Goal: Task Accomplishment & Management: Manage account settings

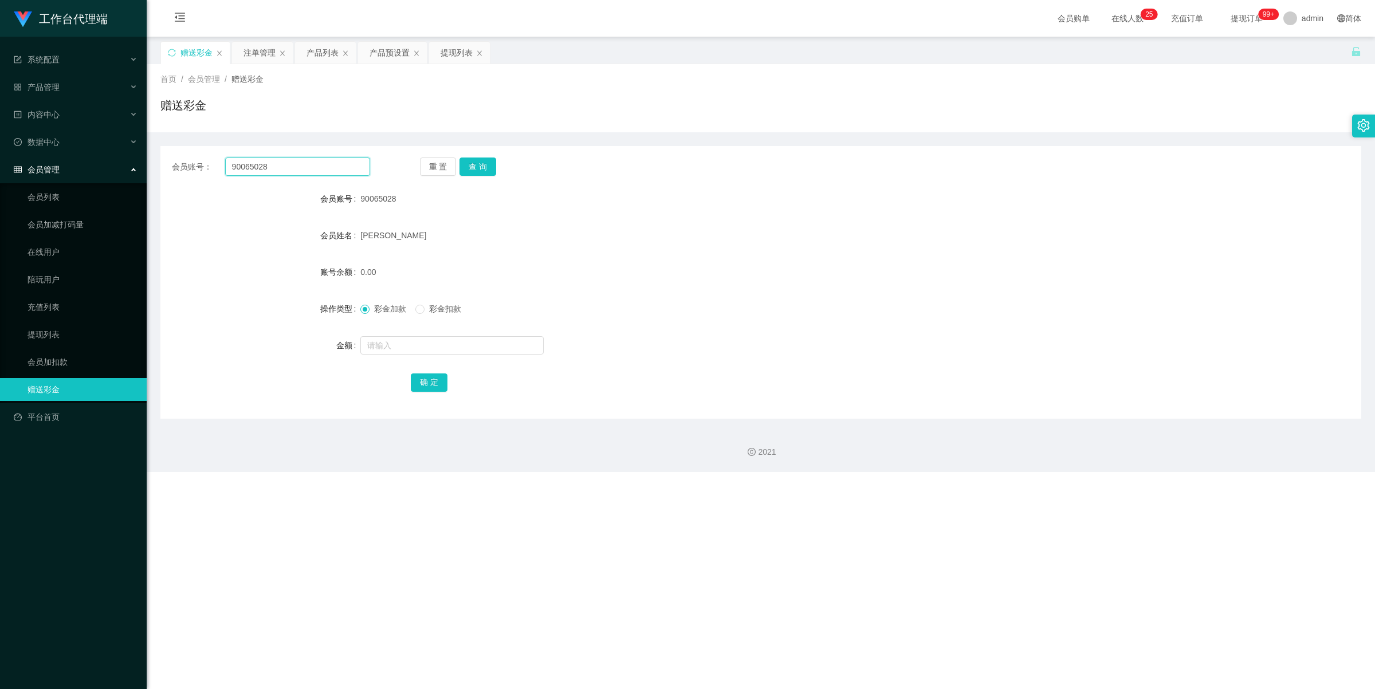
click at [281, 171] on input "90065028" at bounding box center [297, 166] width 145 height 18
paste input "2976223"
type input "92976223"
click at [487, 171] on button "查 询" at bounding box center [477, 166] width 37 height 18
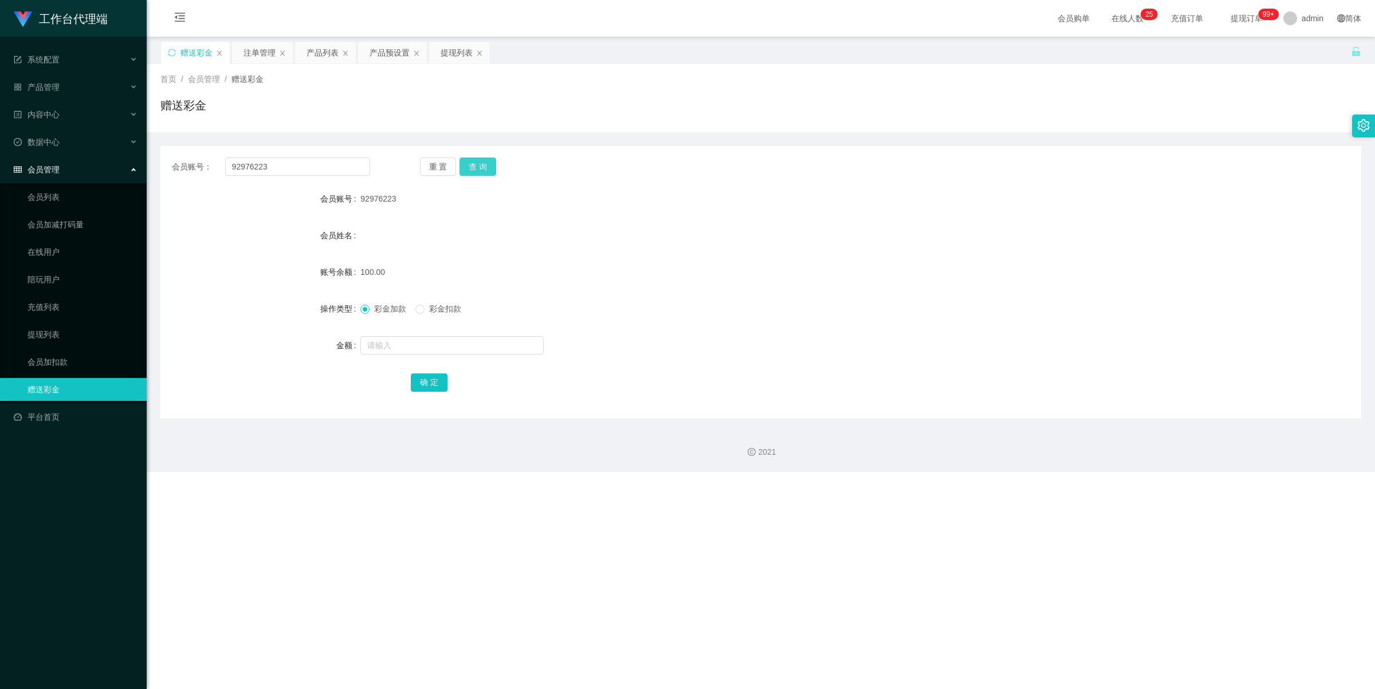
click at [479, 169] on button "查 询" at bounding box center [477, 166] width 37 height 18
click at [387, 58] on div "产品预设置" at bounding box center [389, 53] width 40 height 22
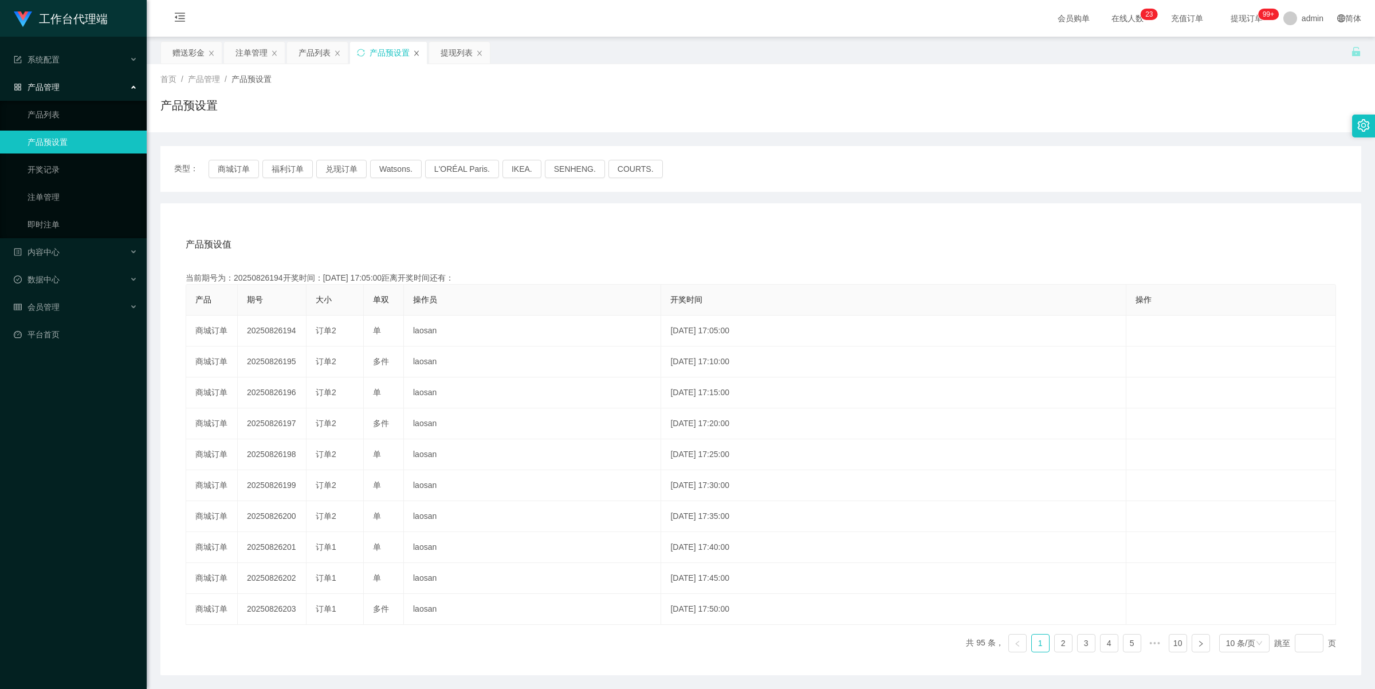
click at [419, 54] on icon "图标: close" at bounding box center [416, 52] width 5 height 5
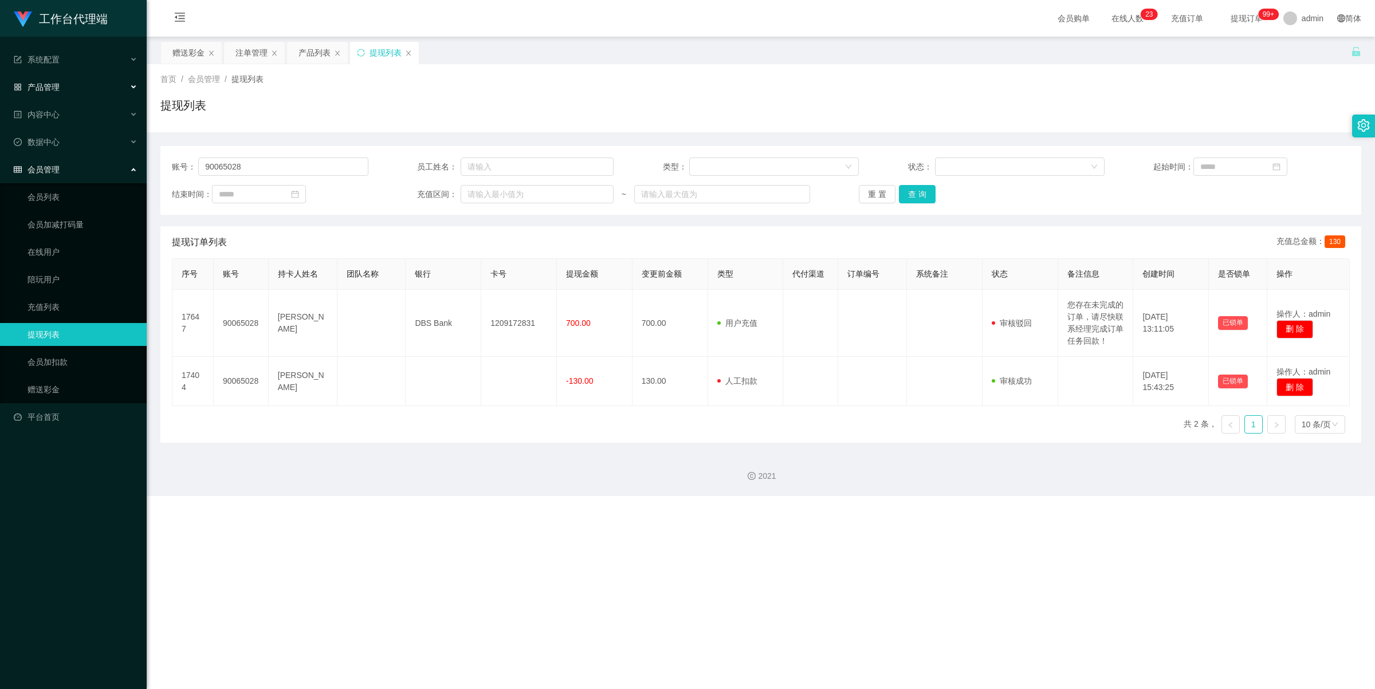
click at [88, 86] on div "产品管理" at bounding box center [73, 87] width 147 height 23
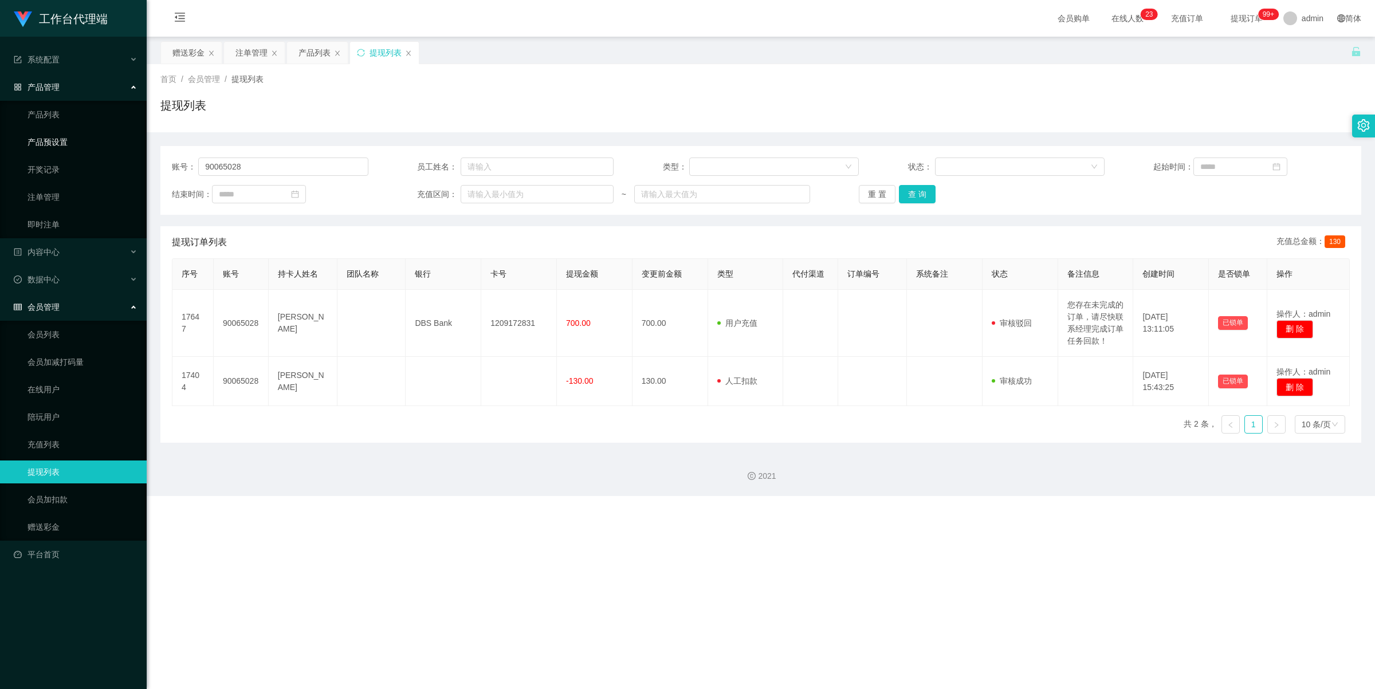
click at [81, 132] on link "产品预设置" at bounding box center [82, 142] width 110 height 23
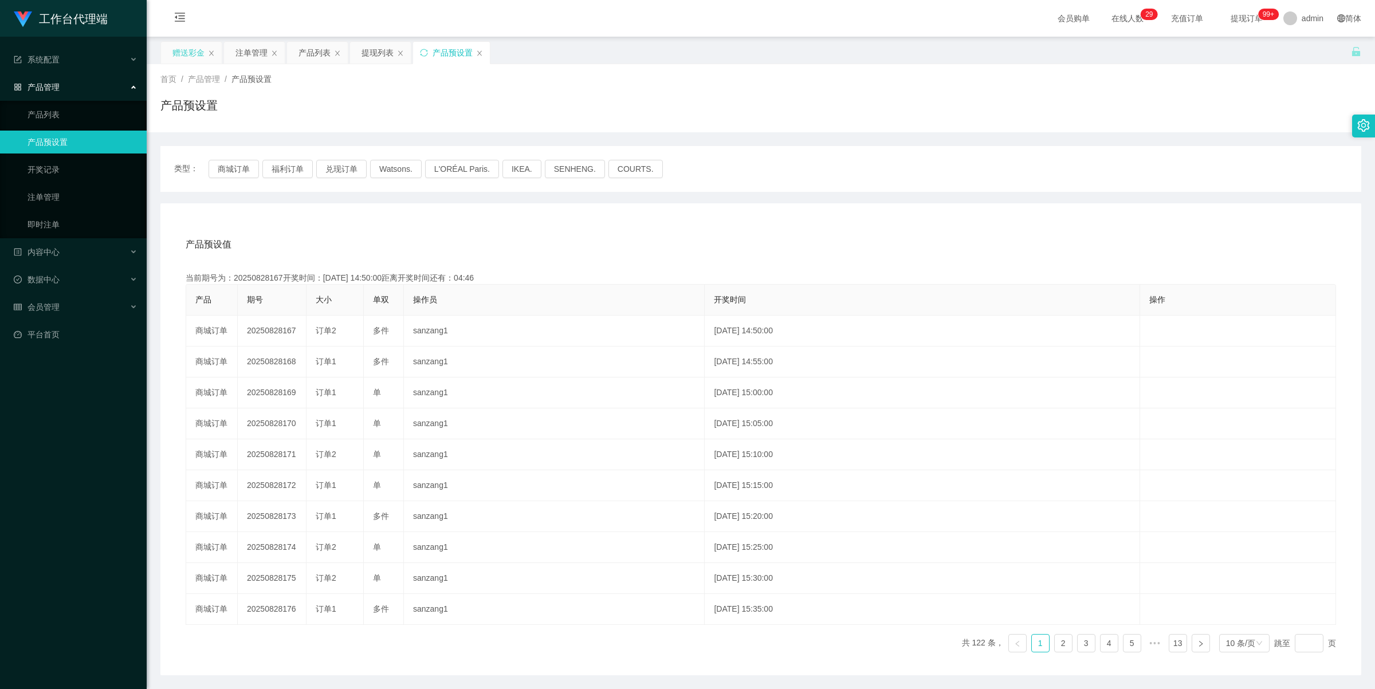
click at [183, 49] on div "赠送彩金" at bounding box center [188, 53] width 32 height 22
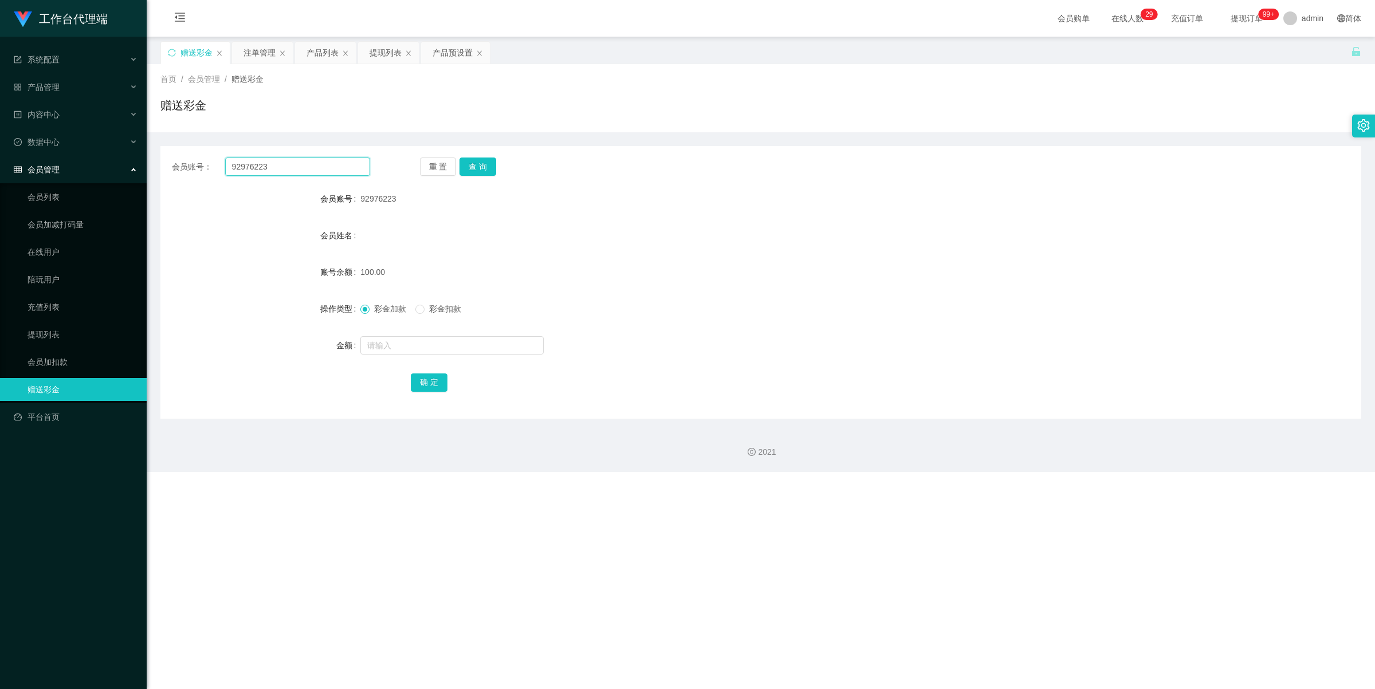
click at [312, 159] on input "92976223" at bounding box center [297, 166] width 145 height 18
click at [474, 167] on button "查 询" at bounding box center [477, 166] width 37 height 18
click at [256, 56] on div "注单管理" at bounding box center [259, 53] width 32 height 22
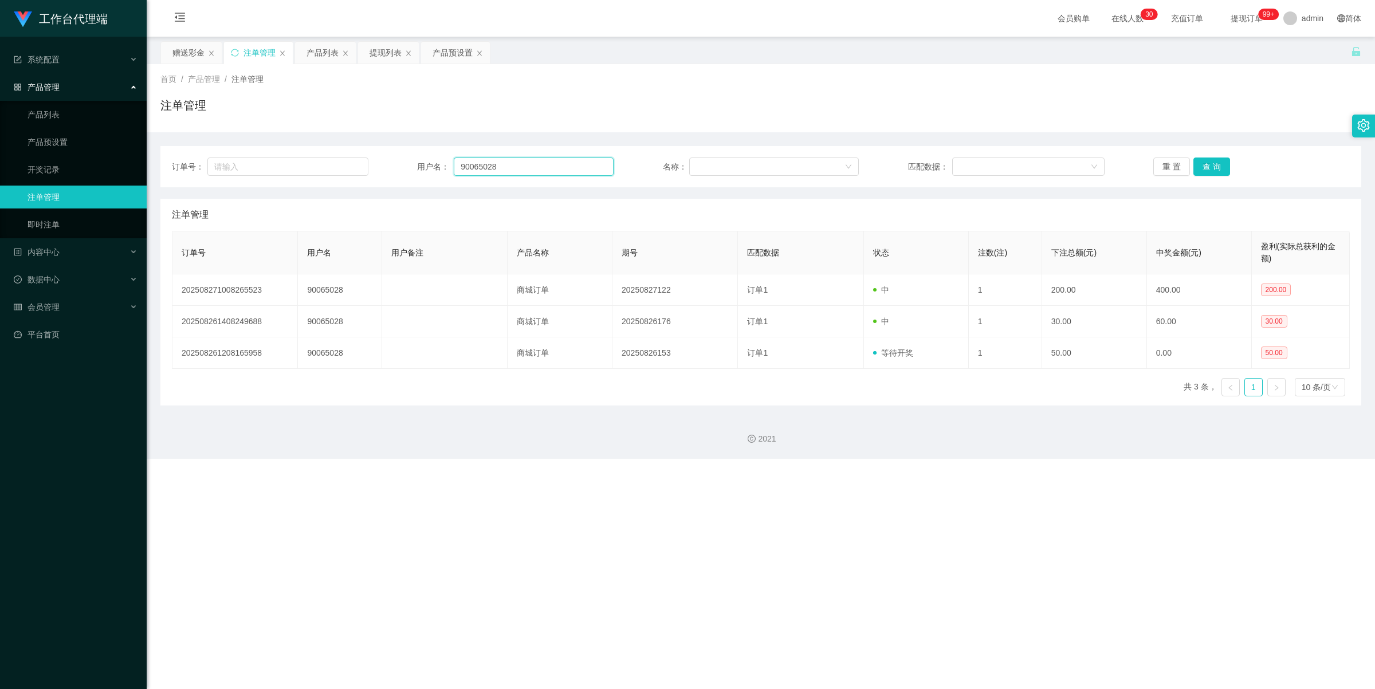
click at [519, 163] on input "90065028" at bounding box center [534, 166] width 160 height 18
paste input "2976223"
type input "92976223"
click at [1208, 169] on button "查 询" at bounding box center [1211, 166] width 37 height 18
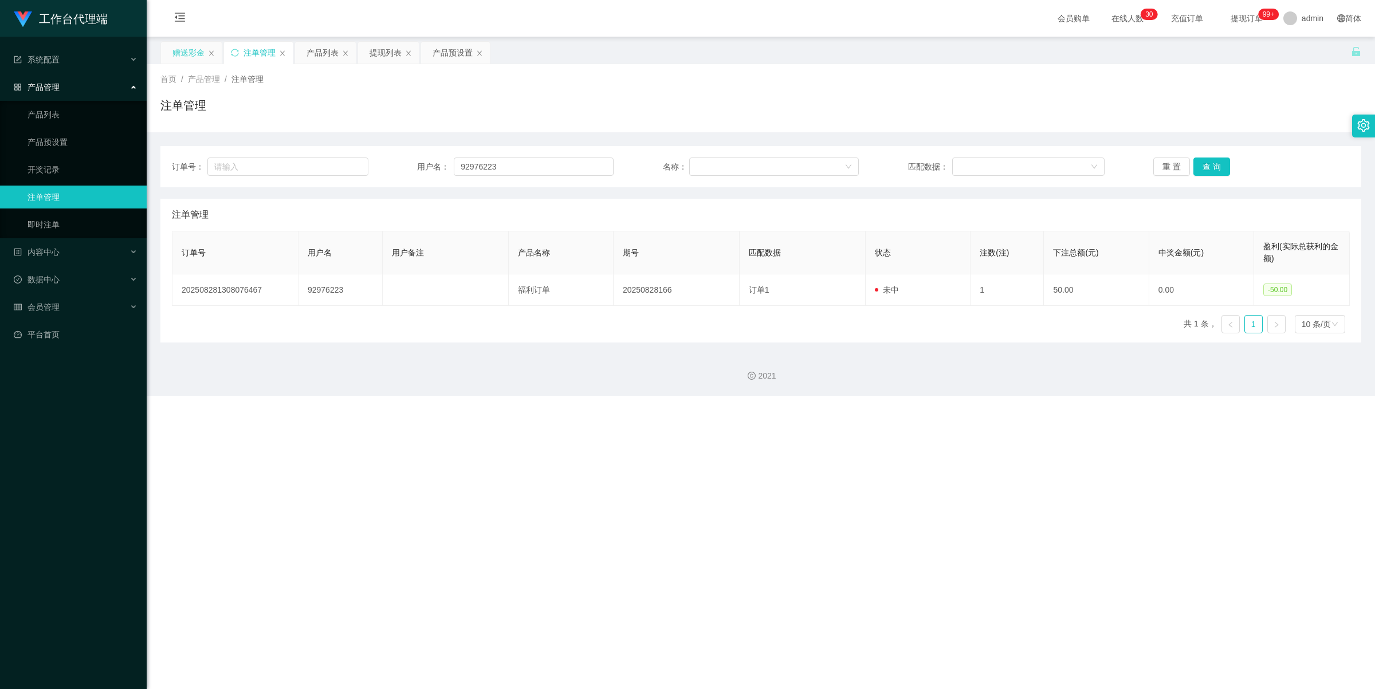
click at [188, 53] on div "赠送彩金" at bounding box center [188, 53] width 32 height 22
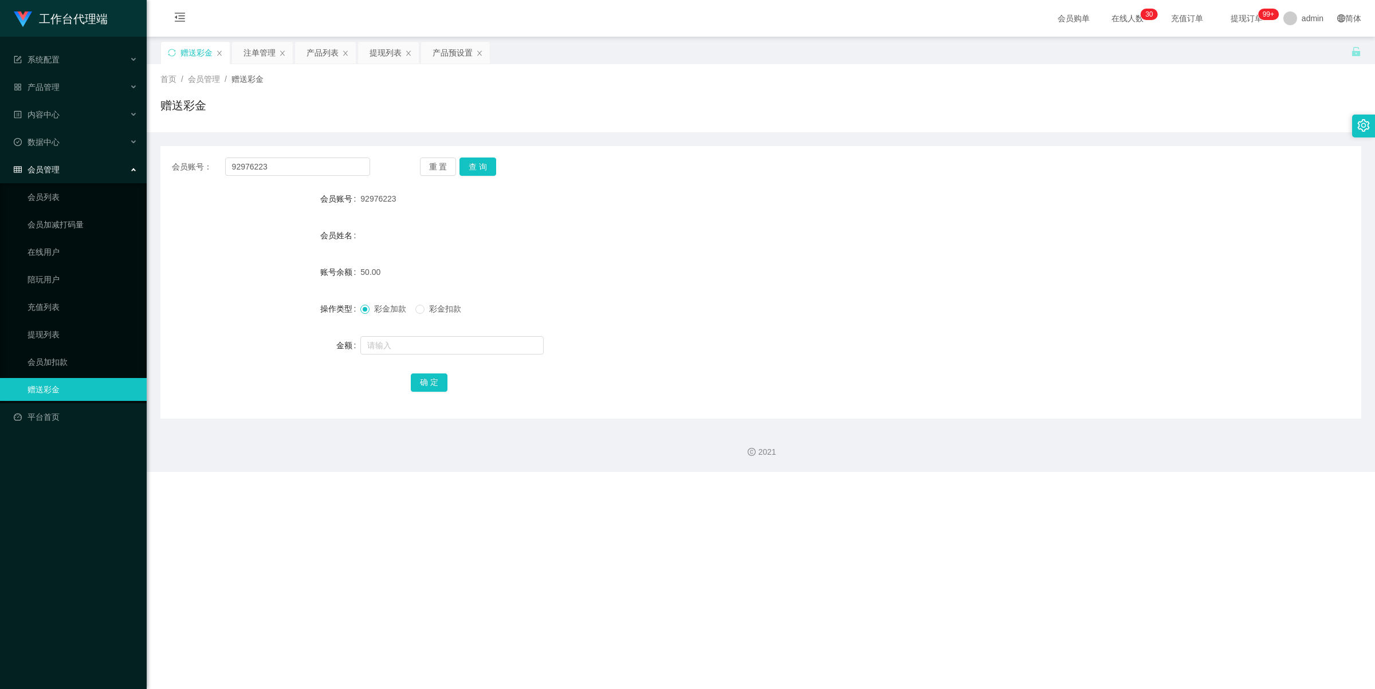
click at [430, 308] on span "彩金扣款" at bounding box center [444, 308] width 41 height 9
click at [426, 341] on input "text" at bounding box center [451, 345] width 183 height 18
type input "100"
click at [376, 306] on span "彩金加款" at bounding box center [389, 308] width 41 height 9
click at [435, 376] on button "确 定" at bounding box center [429, 382] width 37 height 18
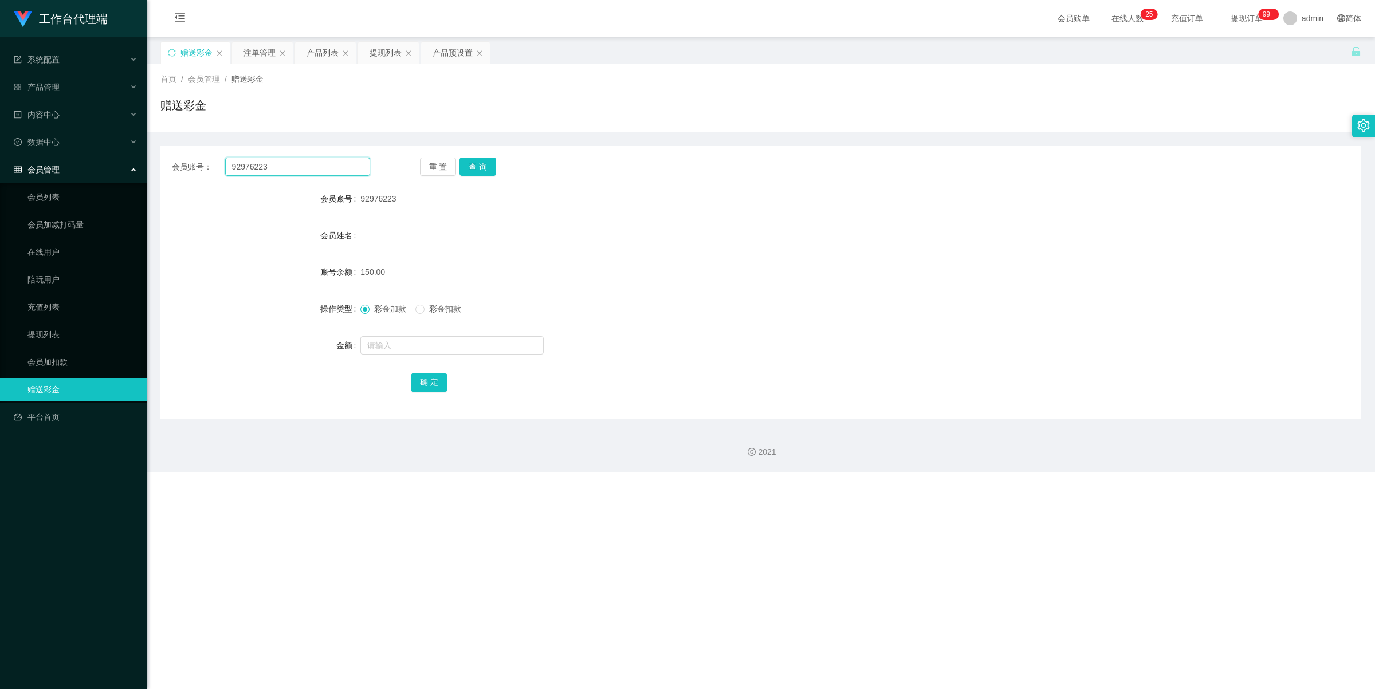
click at [296, 166] on input "92976223" at bounding box center [297, 166] width 145 height 18
paste input "yufeng051626"
type input "yufeng051626"
click at [477, 164] on button "查 询" at bounding box center [477, 166] width 37 height 18
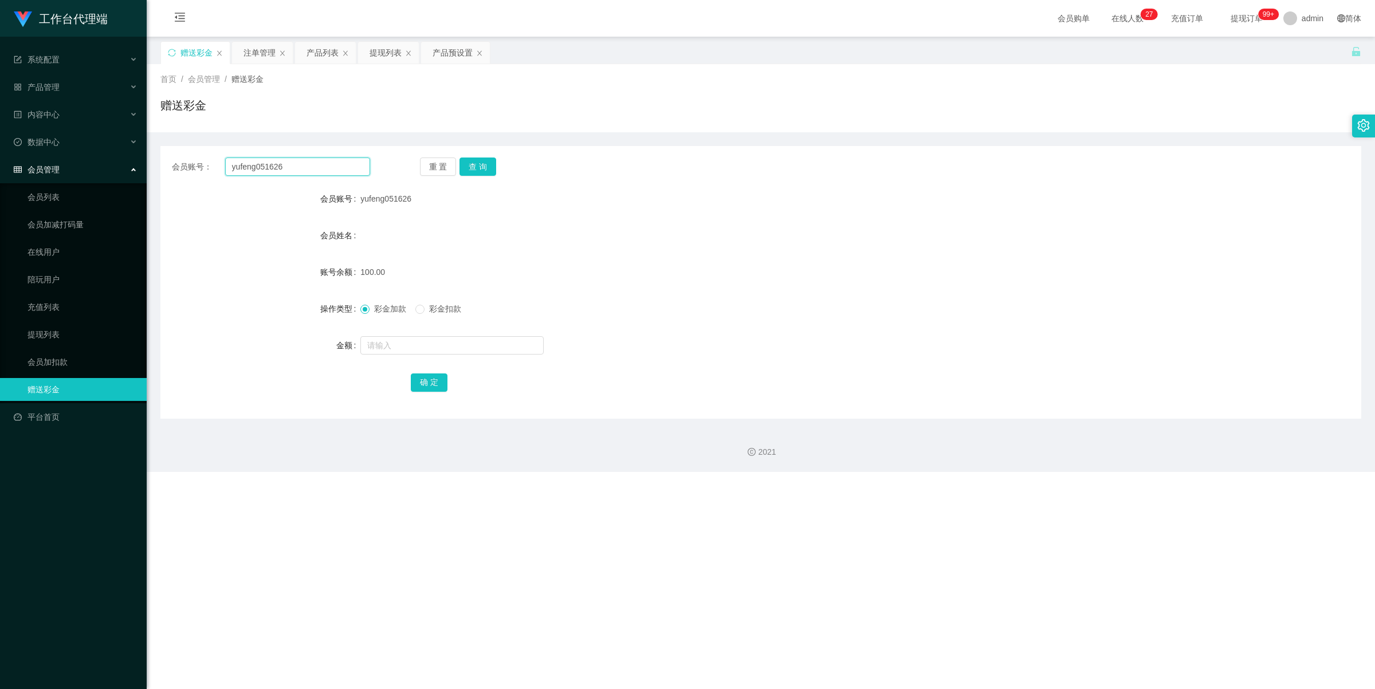
click at [311, 164] on input "yufeng051626" at bounding box center [297, 166] width 145 height 18
click at [489, 163] on button "查 询" at bounding box center [477, 166] width 37 height 18
click at [325, 50] on div "产品列表" at bounding box center [322, 53] width 32 height 22
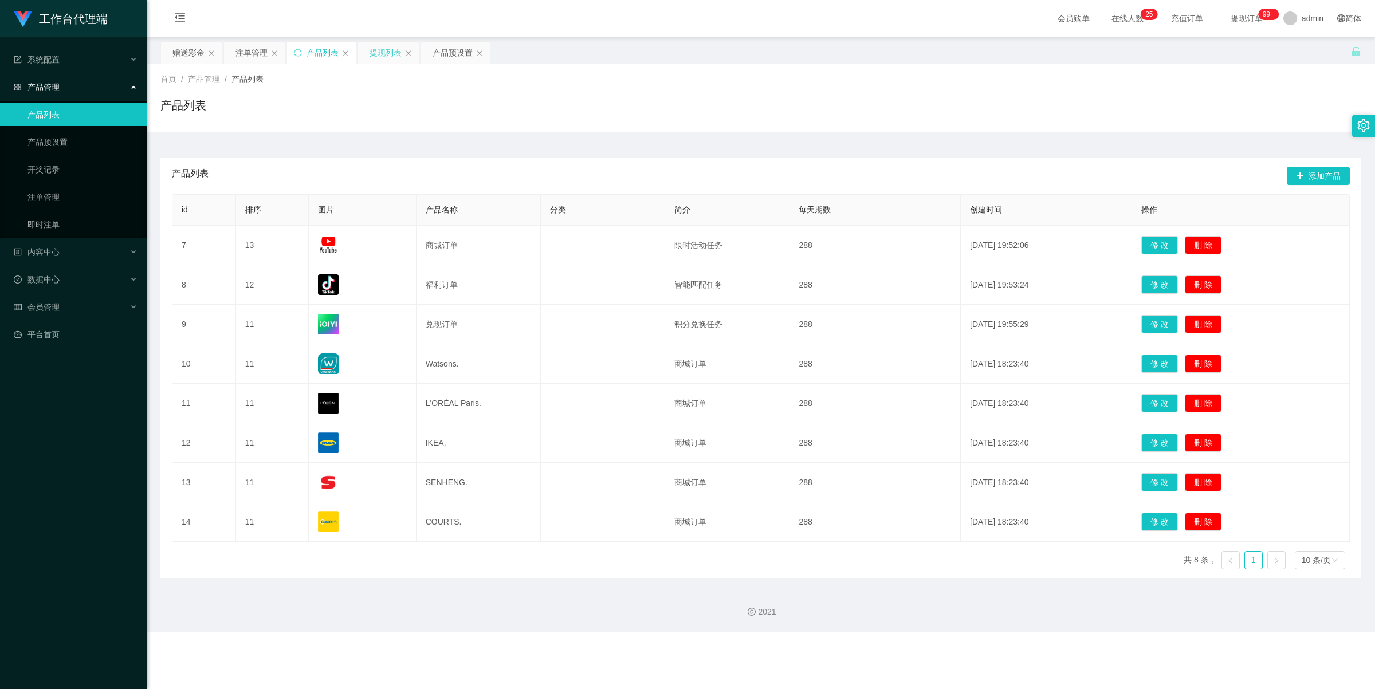
click at [388, 53] on div "提现列表" at bounding box center [385, 53] width 32 height 22
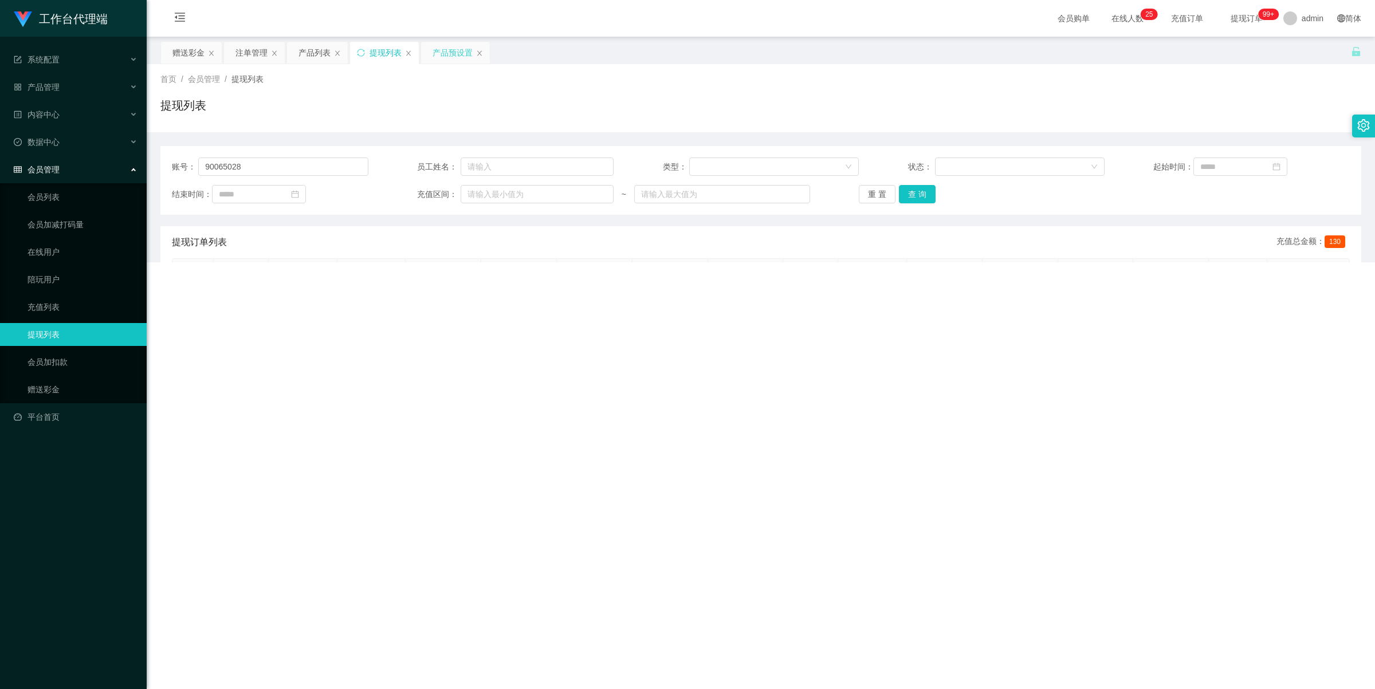
click at [448, 46] on div "产品预设置" at bounding box center [452, 53] width 40 height 22
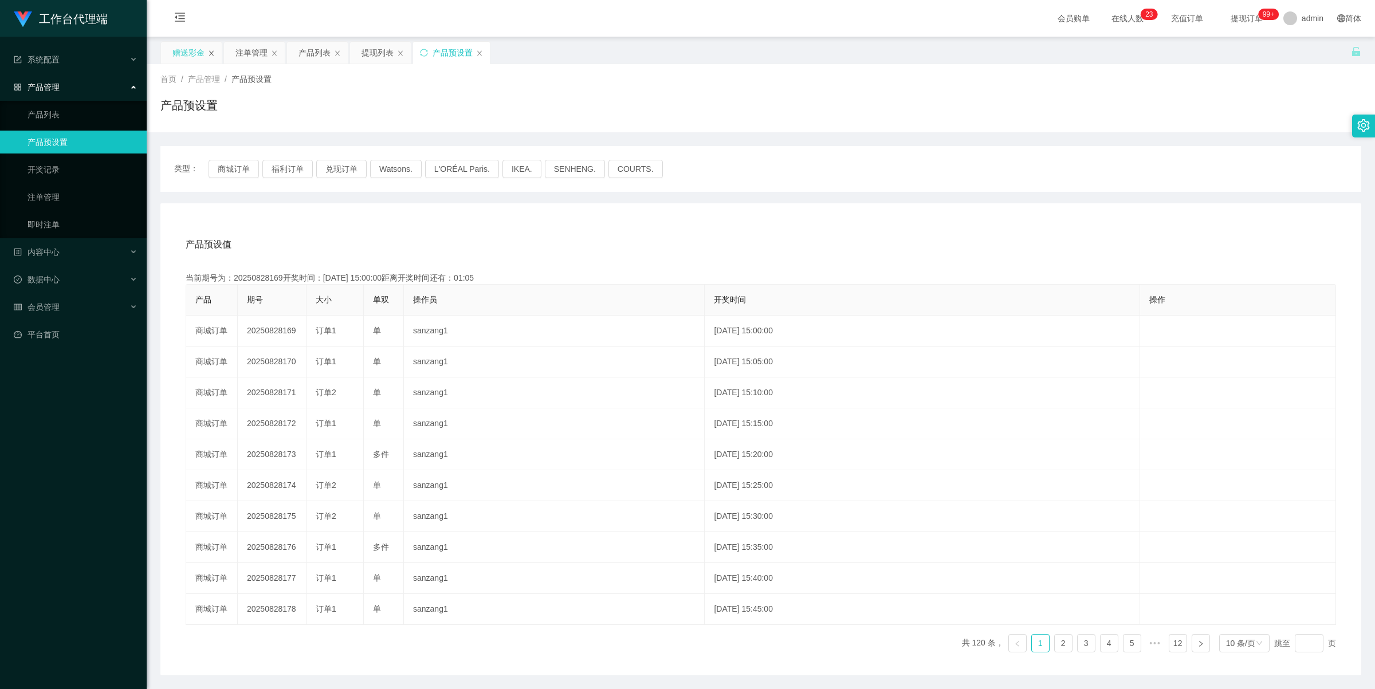
click at [211, 50] on icon "图标: close" at bounding box center [211, 53] width 7 height 7
click at [192, 53] on div "注单管理" at bounding box center [188, 53] width 32 height 22
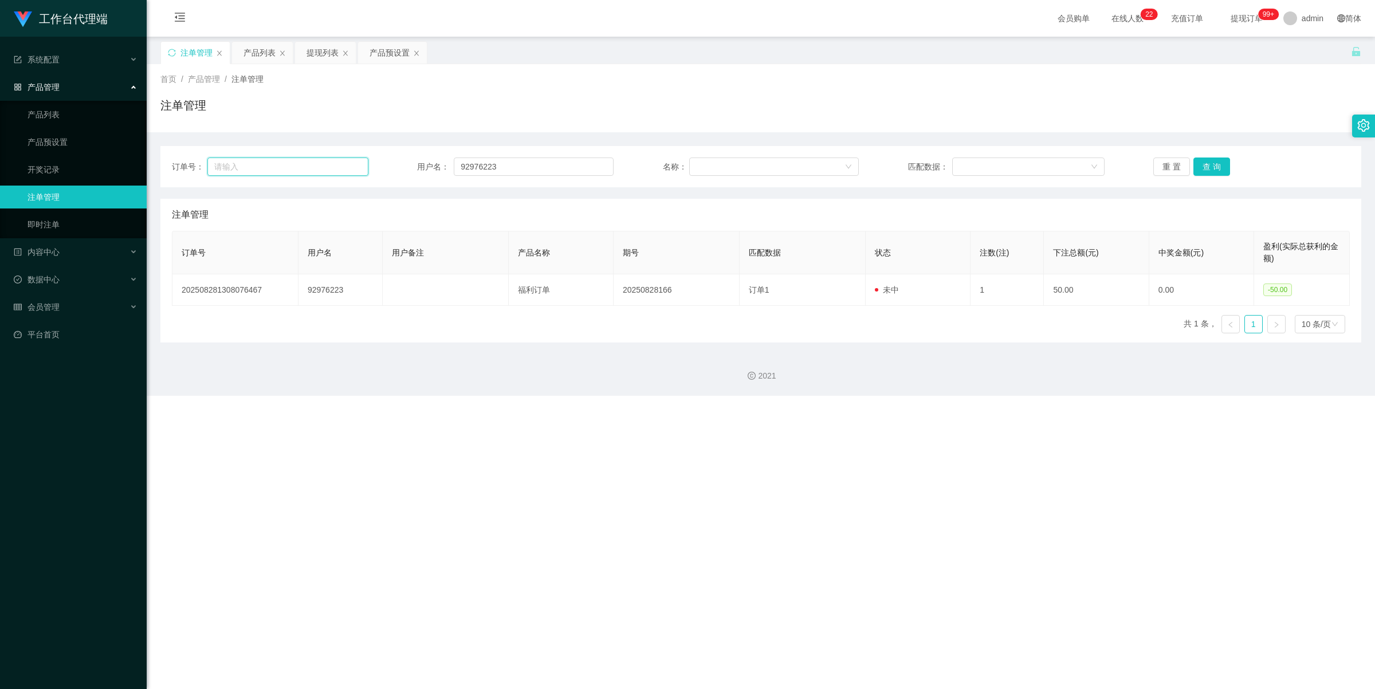
click at [295, 168] on input "text" at bounding box center [287, 166] width 161 height 18
click at [83, 298] on div "会员管理" at bounding box center [73, 307] width 147 height 23
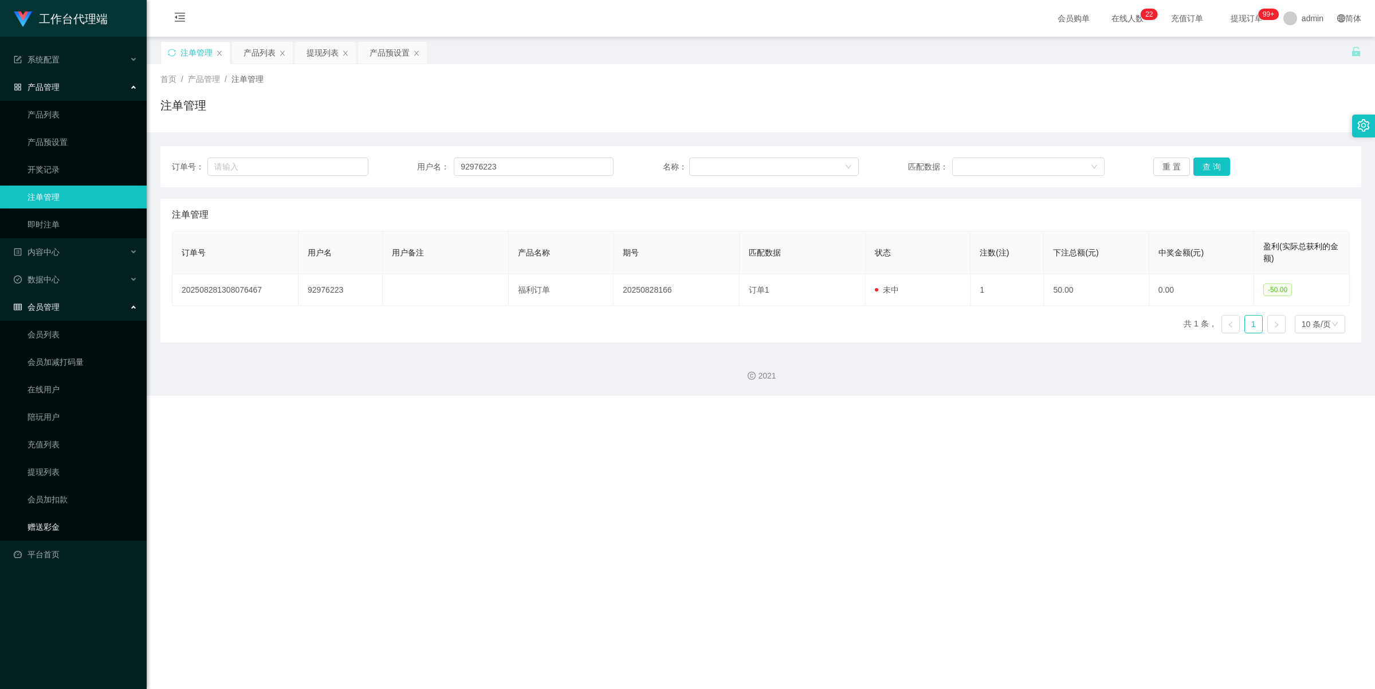
click at [75, 522] on link "赠送彩金" at bounding box center [82, 526] width 110 height 23
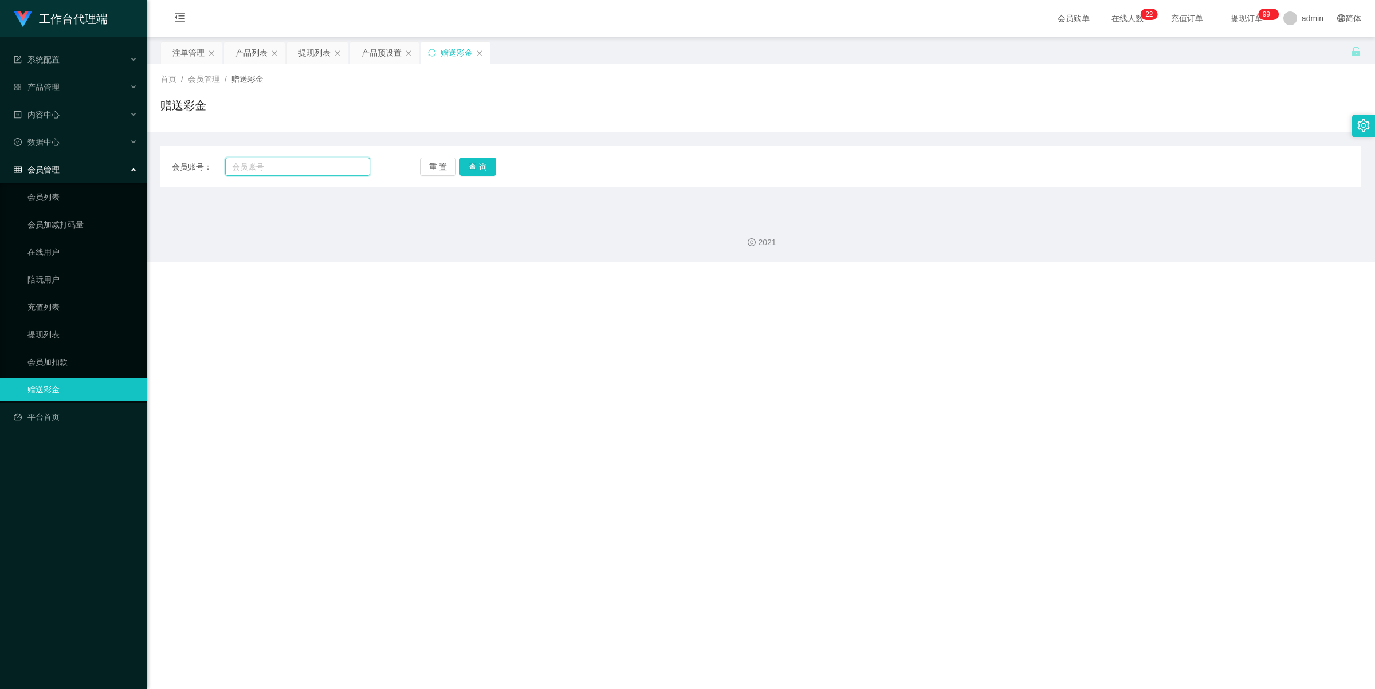
click at [290, 171] on input "text" at bounding box center [297, 166] width 145 height 18
paste input "耐心等待一下匹配成功"
type input "耐心等待一下匹配成功"
click at [248, 49] on div "产品列表" at bounding box center [251, 53] width 32 height 22
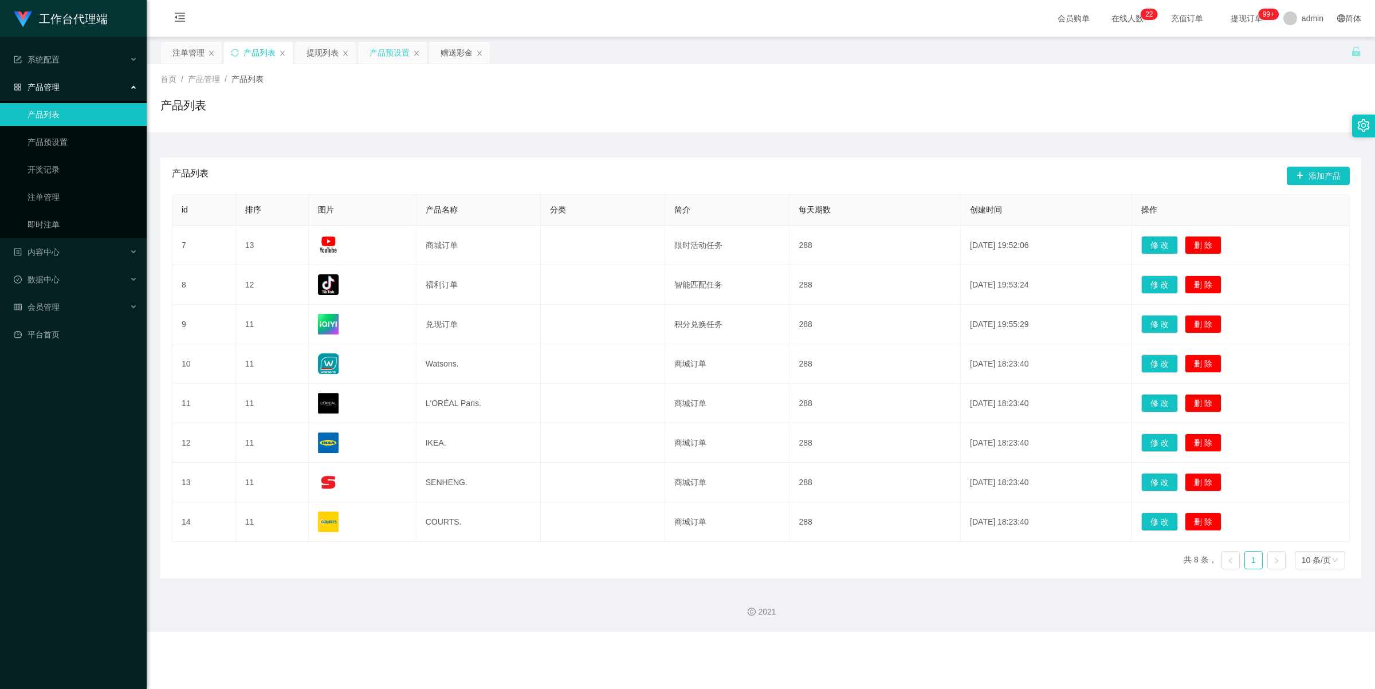
click at [384, 55] on div "产品预设置" at bounding box center [389, 53] width 40 height 22
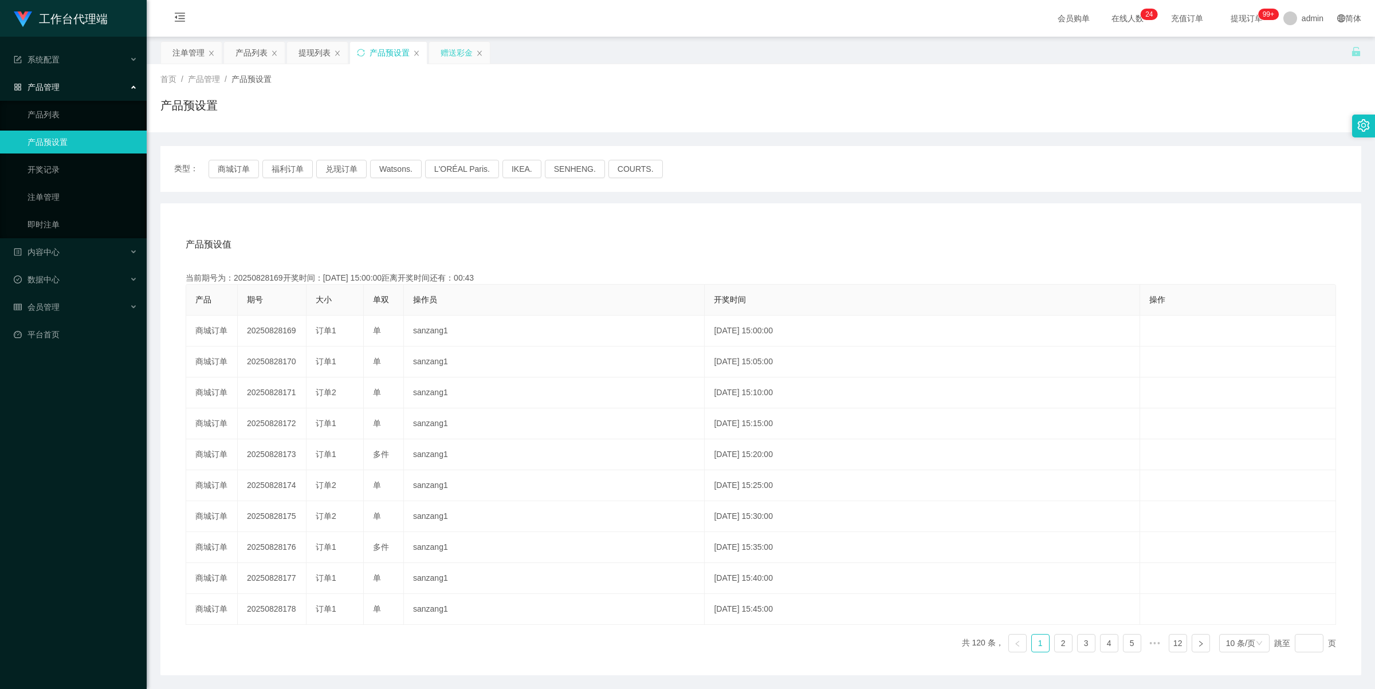
click at [458, 48] on div "赠送彩金" at bounding box center [456, 53] width 32 height 22
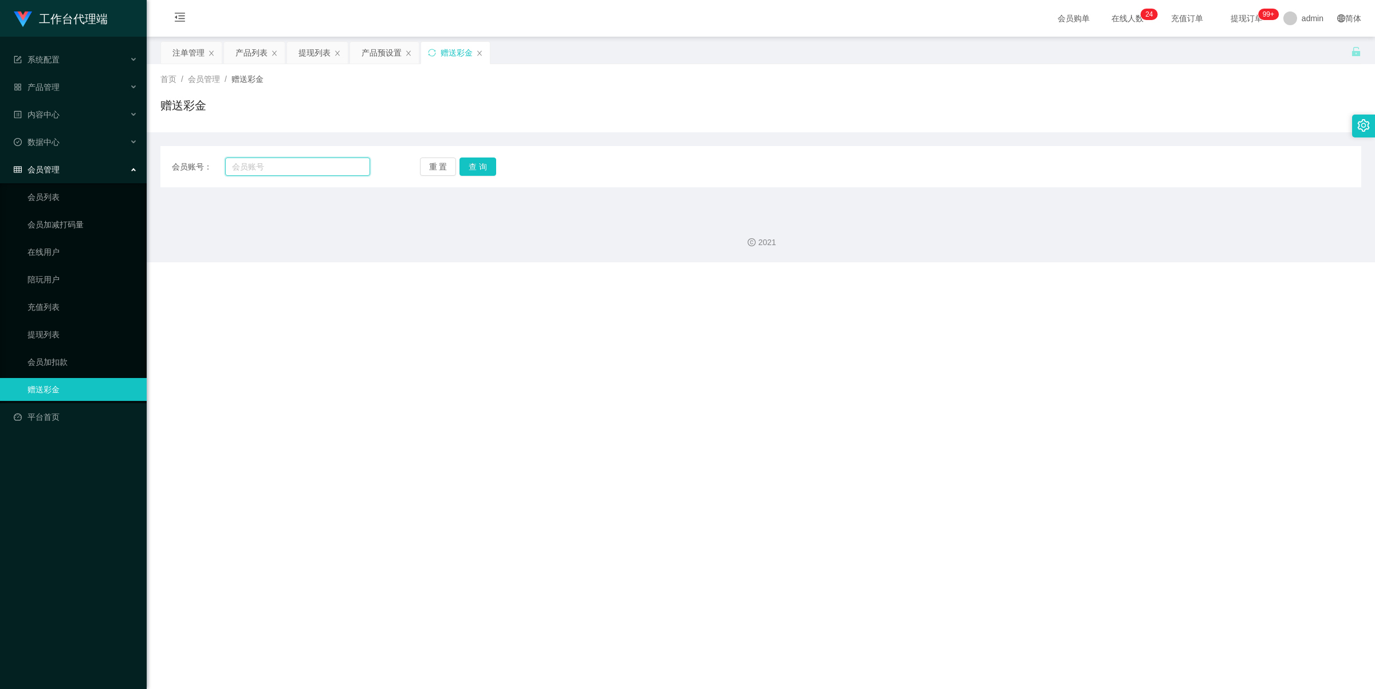
click at [275, 162] on input "text" at bounding box center [297, 166] width 145 height 18
paste input "yufeng051626"
type input "yufeng051626"
click at [484, 162] on button "查 询" at bounding box center [477, 166] width 37 height 18
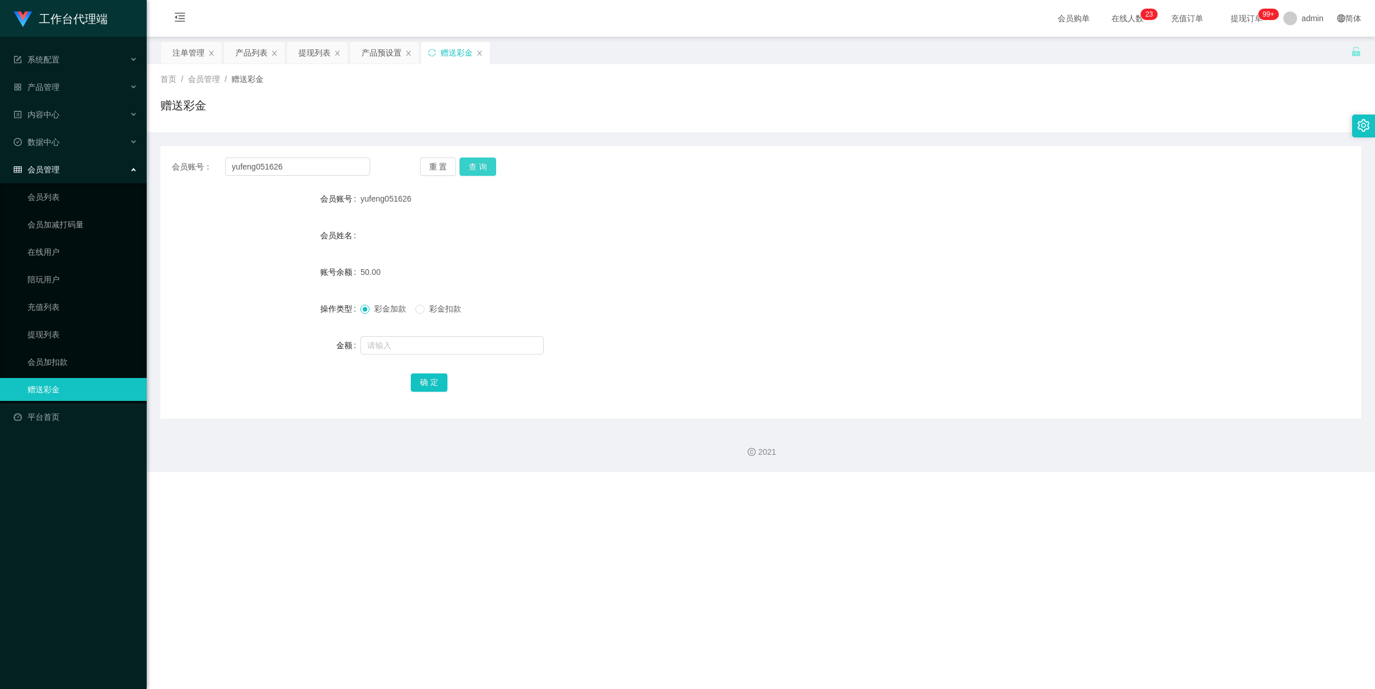
click at [479, 161] on button "查 询" at bounding box center [477, 166] width 37 height 18
click at [309, 164] on input "yufeng051626" at bounding box center [297, 166] width 145 height 18
click at [367, 50] on div "产品预设置" at bounding box center [381, 53] width 40 height 22
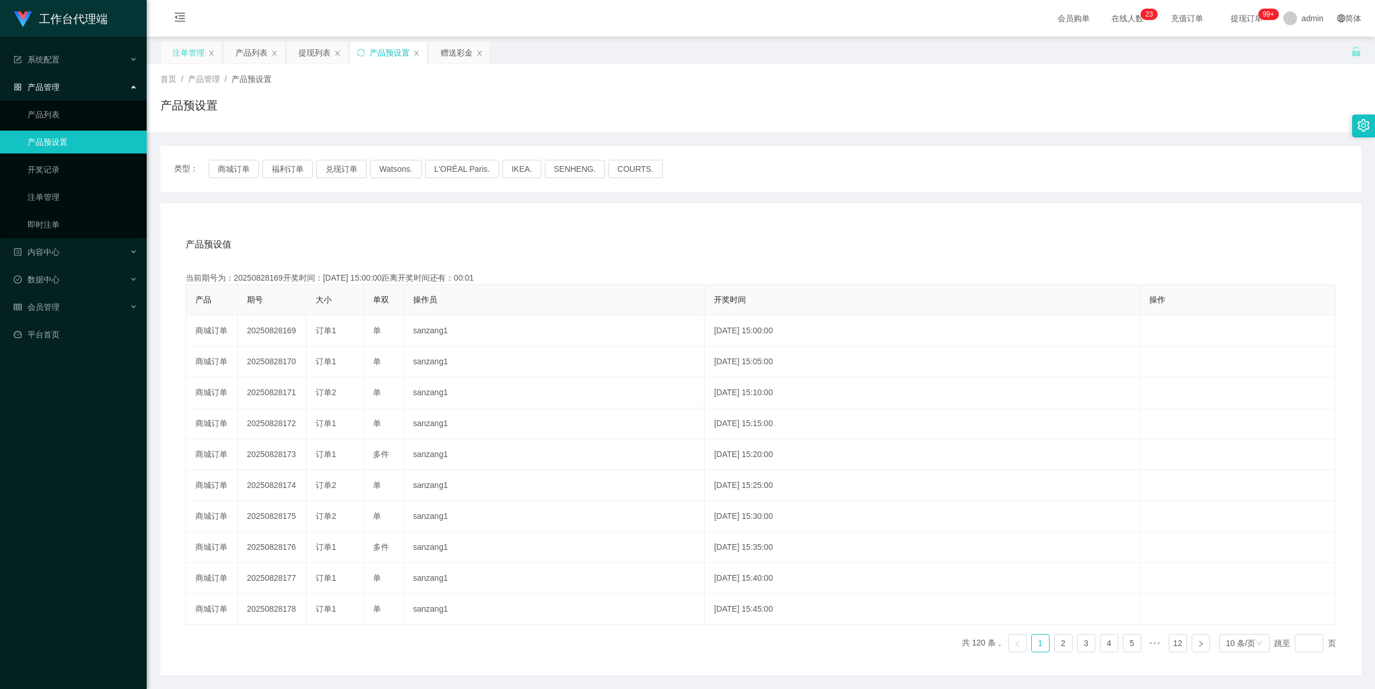
click at [194, 49] on div "注单管理" at bounding box center [188, 53] width 32 height 22
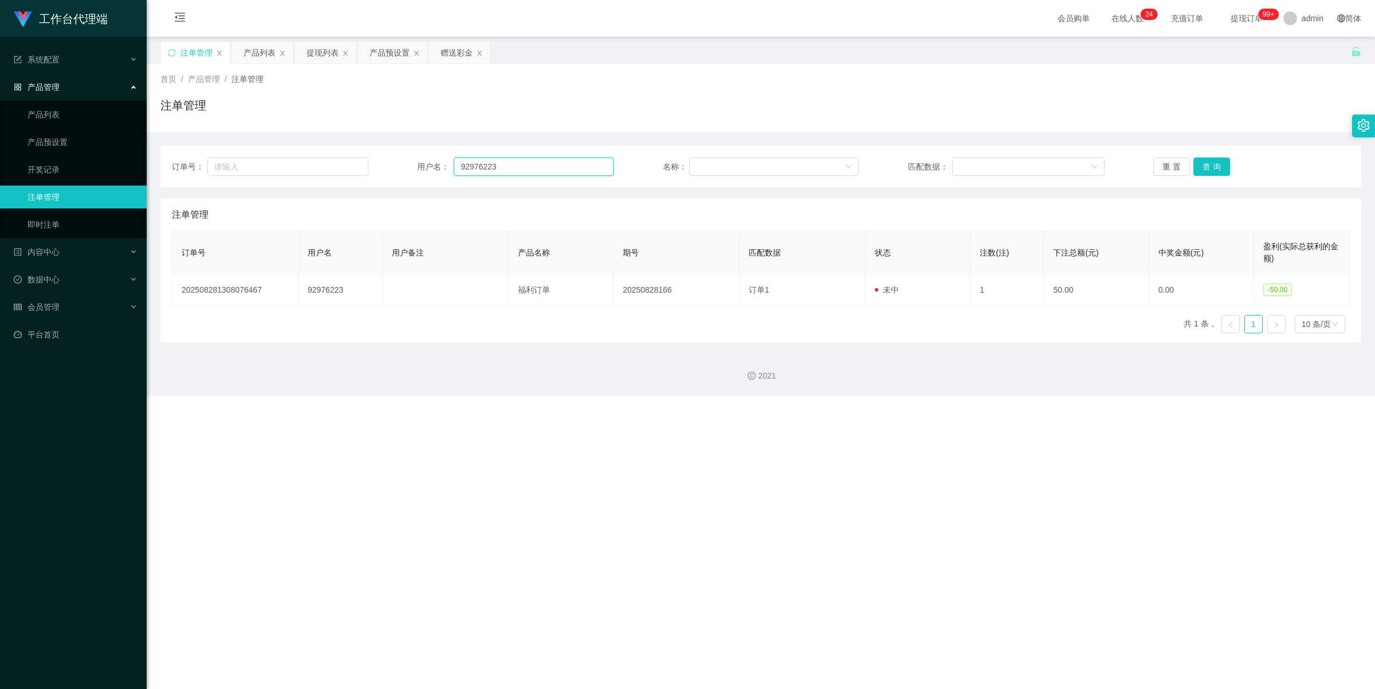
click at [523, 166] on input "92976223" at bounding box center [534, 166] width 160 height 18
paste input "yufeng051626"
type input "yufeng051626"
click at [1206, 167] on button "查 询" at bounding box center [1211, 166] width 37 height 18
